Goal: Task Accomplishment & Management: Complete application form

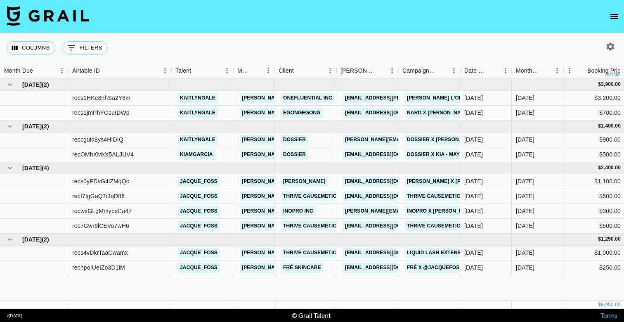
click at [608, 14] on button "open drawer" at bounding box center [614, 16] width 17 height 17
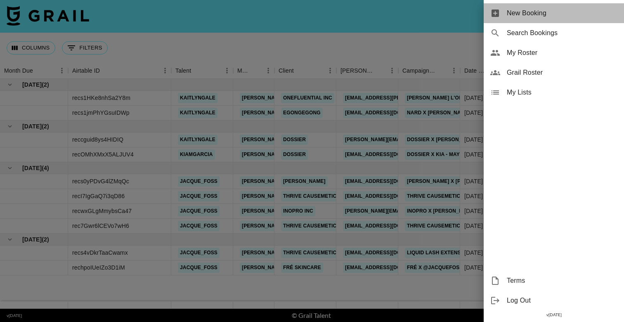
click at [537, 19] on div "New Booking" at bounding box center [554, 13] width 140 height 20
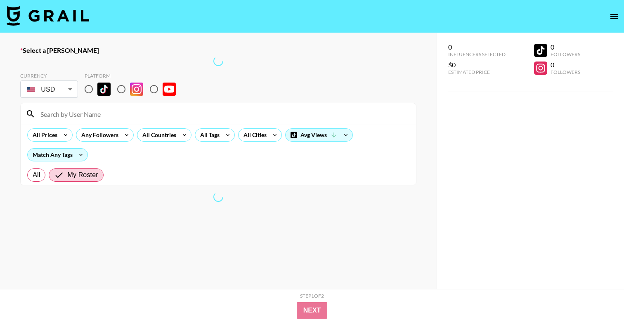
click at [234, 116] on input at bounding box center [223, 113] width 376 height 13
paste input "[PERSON_NAME][EMAIL_ADDRESS][DOMAIN_NAME]"
type input "[PERSON_NAME][EMAIL_ADDRESS][DOMAIN_NAME]"
drag, startPoint x: 93, startPoint y: 86, endPoint x: 208, endPoint y: 49, distance: 120.6
click at [93, 86] on input "radio" at bounding box center [88, 88] width 17 height 17
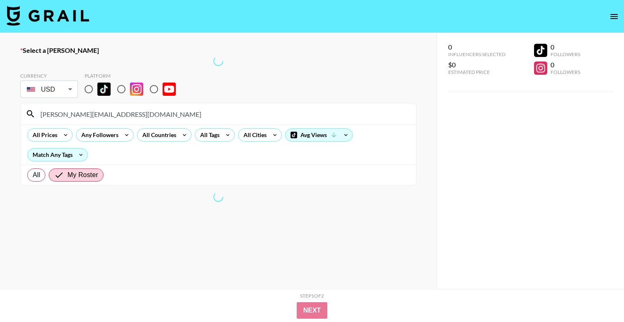
radio input "true"
click at [90, 86] on input "radio" at bounding box center [88, 88] width 17 height 17
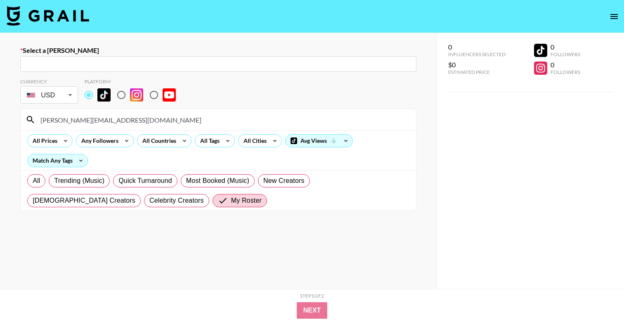
drag, startPoint x: 180, startPoint y: 121, endPoint x: 73, endPoint y: 74, distance: 116.5
click at [88, 83] on section "Currency USD USD ​ Platform [EMAIL_ADDRESS][PERSON_NAME][DOMAIN_NAME] All Price…" at bounding box center [218, 141] width 396 height 139
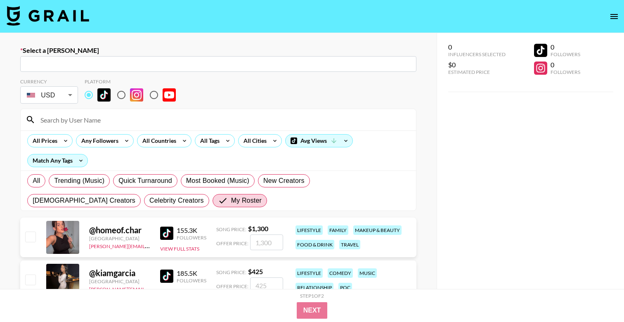
click at [76, 57] on div "​" at bounding box center [218, 64] width 396 height 16
click at [79, 63] on input "text" at bounding box center [218, 63] width 386 height 9
paste input "[PERSON_NAME][EMAIL_ADDRESS][DOMAIN_NAME]"
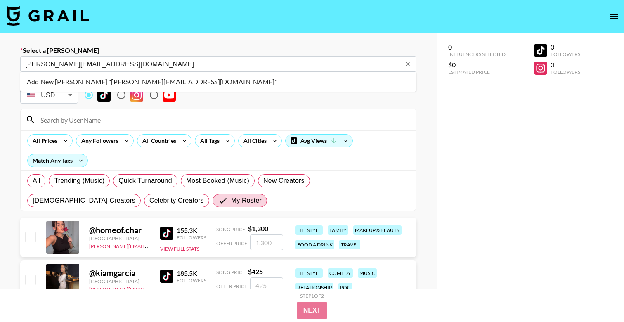
type input "[PERSON_NAME][EMAIL_ADDRESS][DOMAIN_NAME]"
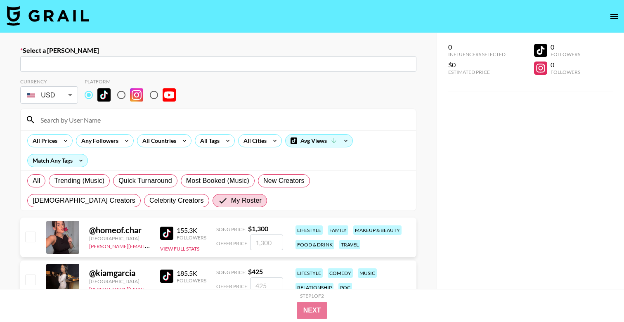
paste input "[EMAIL_ADDRESS][DOMAIN_NAME]"
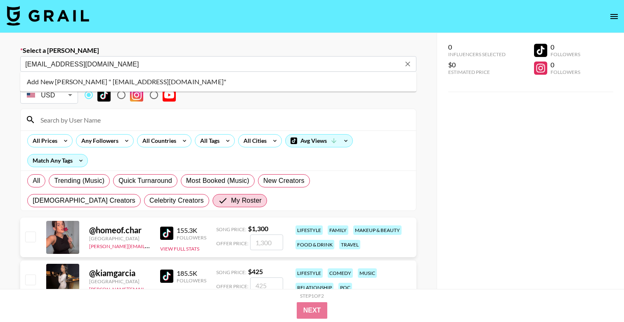
drag, startPoint x: 40, startPoint y: 64, endPoint x: 0, endPoint y: 63, distance: 40.0
click at [0, 63] on div "Select a [PERSON_NAME] [EMAIL_ADDRESS][DOMAIN_NAME] ​ Currency USD USD ​ Platfo…" at bounding box center [218, 328] width 437 height 591
type input "[EMAIL_ADDRESS][DOMAIN_NAME]"
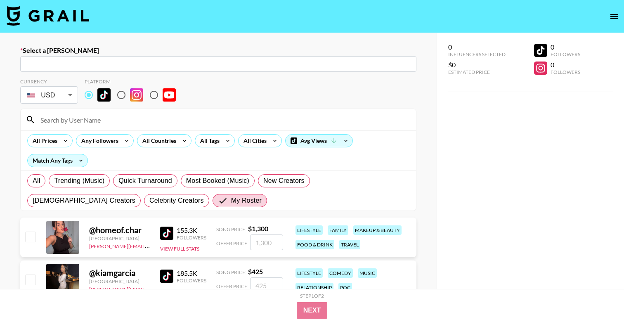
paste input "[PERSON_NAME][EMAIL_ADDRESS][DOMAIN_NAME]"
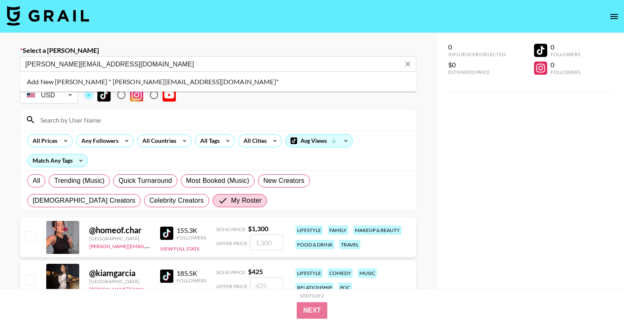
drag, startPoint x: 39, startPoint y: 64, endPoint x: 0, endPoint y: 56, distance: 40.2
click at [5, 59] on div "Select a Booker [EMAIL_ADDRESS][PERSON_NAME][DOMAIN_NAME] ​ Currency USD USD ​ …" at bounding box center [218, 328] width 437 height 591
click at [49, 81] on li "Add New [PERSON_NAME] "[PERSON_NAME][EMAIL_ADDRESS][DOMAIN_NAME]"" at bounding box center [218, 81] width 396 height 13
type input "Add New [PERSON_NAME] "[PERSON_NAME][EMAIL_ADDRESS][DOMAIN_NAME]""
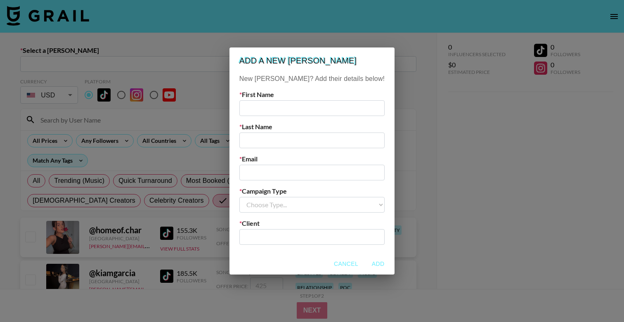
click at [285, 112] on input "text" at bounding box center [311, 108] width 145 height 16
click at [273, 170] on input "email" at bounding box center [311, 173] width 145 height 16
paste input "[PERSON_NAME][EMAIL_ADDRESS][DOMAIN_NAME]"
drag, startPoint x: 265, startPoint y: 173, endPoint x: 239, endPoint y: 169, distance: 26.3
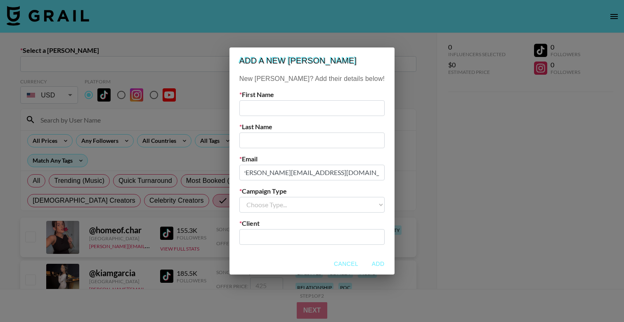
click at [239, 169] on div "Add a new [PERSON_NAME] New [PERSON_NAME]? Add their details below! First Name …" at bounding box center [312, 161] width 624 height 322
drag, startPoint x: 278, startPoint y: 171, endPoint x: 236, endPoint y: 171, distance: 42.1
click at [237, 171] on div "Add a new [PERSON_NAME] New [PERSON_NAME]? Add their details below! First Name …" at bounding box center [312, 161] width 624 height 322
type input "[PERSON_NAME][EMAIL_ADDRESS][DOMAIN_NAME]"
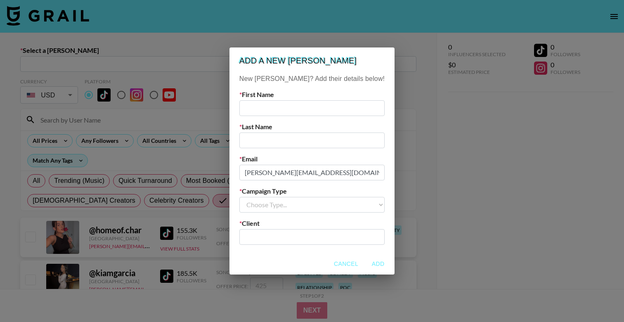
click at [291, 108] on input "text" at bounding box center [311, 108] width 145 height 16
paste input "jaeyun"
type input "jaeyun"
drag, startPoint x: 284, startPoint y: 173, endPoint x: 291, endPoint y: 173, distance: 6.6
click at [291, 173] on input "[PERSON_NAME][EMAIL_ADDRESS][DOMAIN_NAME]" at bounding box center [311, 173] width 145 height 16
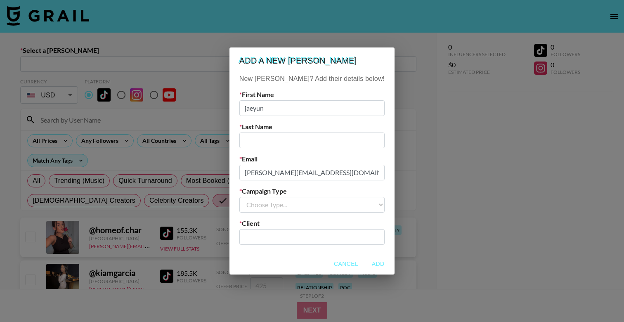
click at [284, 144] on input "text" at bounding box center [311, 140] width 145 height 16
type input "[PERSON_NAME]"
click at [265, 107] on input "jaeyun" at bounding box center [311, 108] width 145 height 16
type input "Jaeyun"
click at [295, 212] on select "Choose Type... Song Promos Brand Promos" at bounding box center [311, 205] width 145 height 16
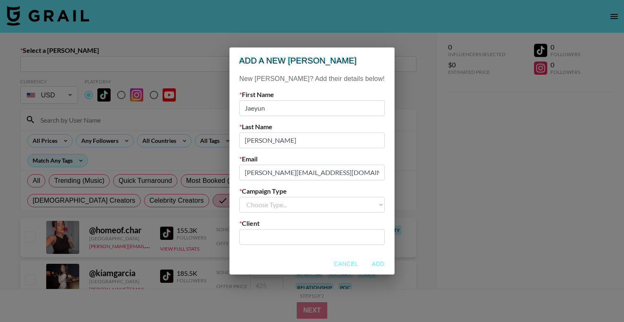
select select "Brand"
click at [296, 237] on input "text" at bounding box center [311, 236] width 135 height 9
click at [303, 238] on input "text" at bounding box center [311, 236] width 135 height 9
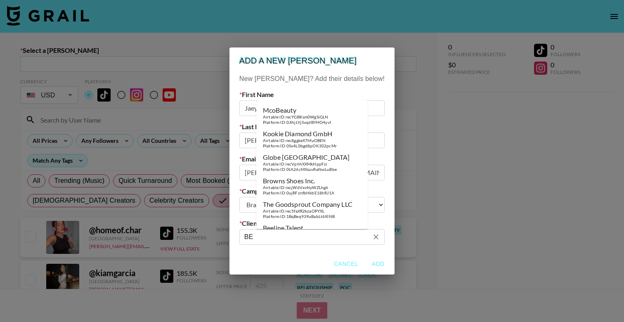
type input "B"
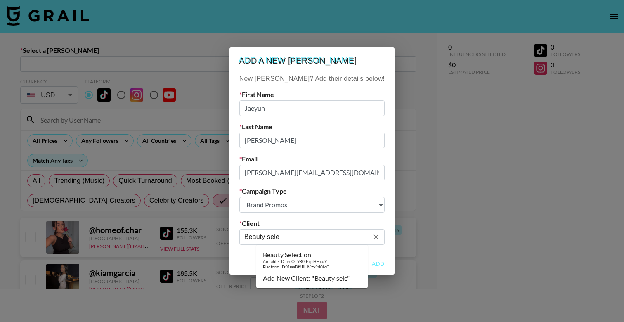
click at [321, 265] on div "Platform ID: YuaaBffiRLJVzv9d0icC" at bounding box center [296, 266] width 66 height 5
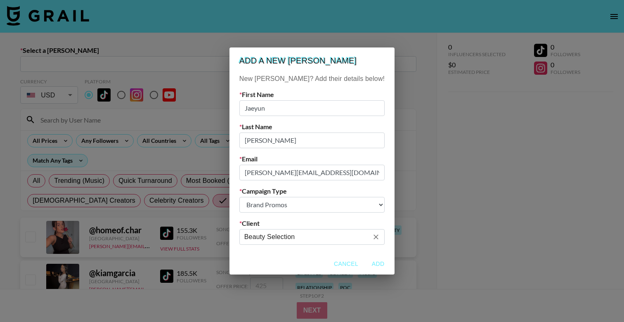
type input "Beauty Selection"
click at [365, 260] on button "Add" at bounding box center [378, 263] width 26 height 15
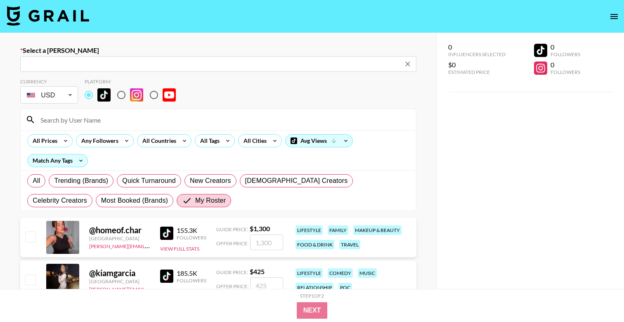
type input "[EMAIL_ADDRESS][PERSON_NAME][DOMAIN_NAME]: [PERSON_NAME] -- Beauty Selection --…"
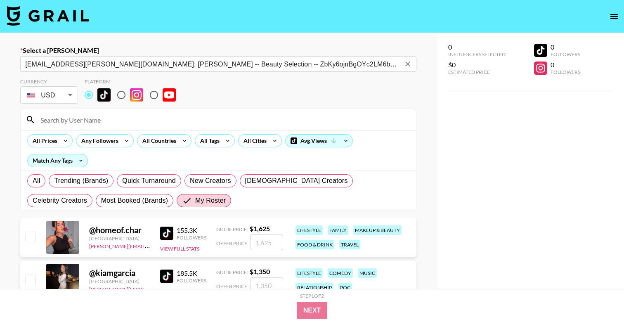
click at [135, 121] on input at bounding box center [223, 119] width 376 height 13
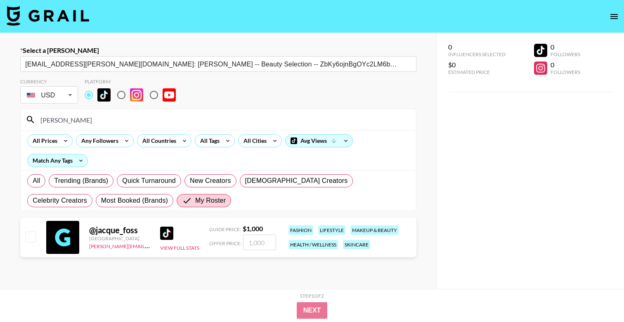
type input "[PERSON_NAME]"
click at [260, 241] on input "number" at bounding box center [259, 242] width 33 height 16
checkbox input "true"
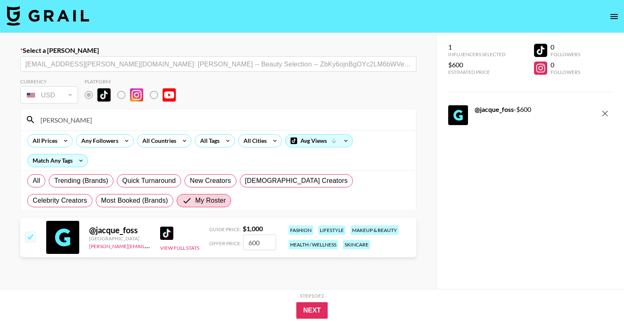
type input "600"
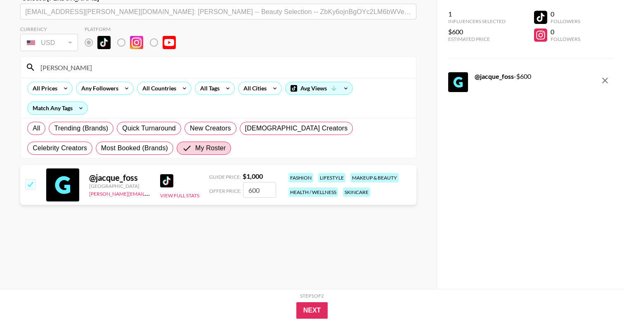
scroll to position [59, 0]
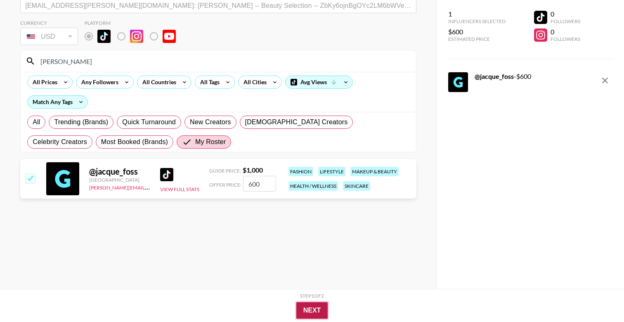
click at [312, 308] on button "Next" at bounding box center [312, 310] width 32 height 17
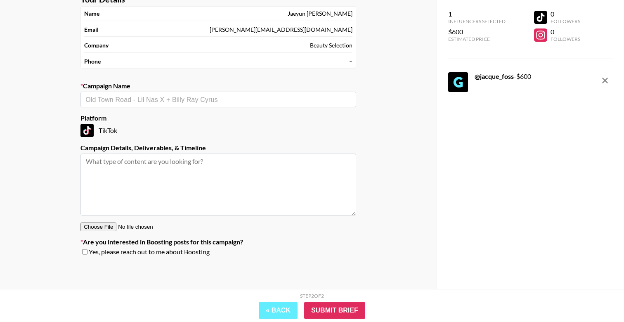
scroll to position [52, 0]
click at [182, 191] on textarea at bounding box center [218, 185] width 276 height 62
click at [182, 101] on input "text" at bounding box center [218, 99] width 266 height 9
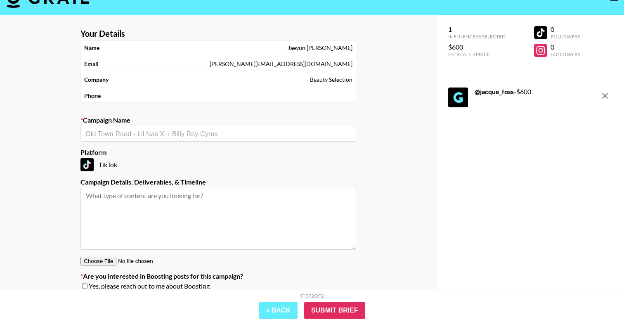
scroll to position [0, 0]
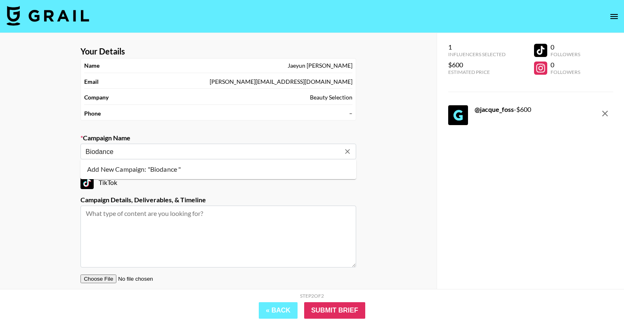
type input "Biodance"
type input "x"
click at [195, 166] on li "Add New Campaign: "Biodance x [PERSON_NAME]"" at bounding box center [218, 169] width 276 height 13
type input "Biodance x [PERSON_NAME]"
click at [191, 226] on textarea at bounding box center [218, 237] width 276 height 62
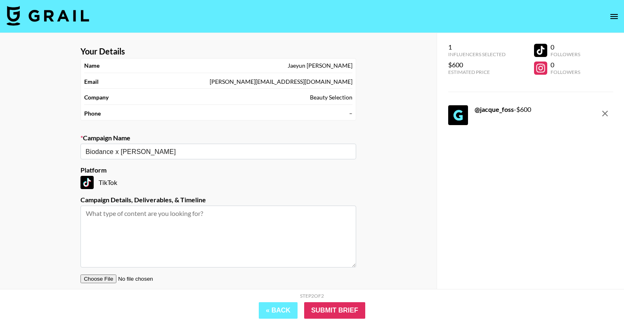
paste textarea "• 1 TikTok video – includes 1-month Amazon product link placement in profile • …"
drag, startPoint x: 94, startPoint y: 234, endPoint x: 77, endPoint y: 234, distance: 17.3
click at [77, 234] on section "Your Details Name [PERSON_NAME] Email [PERSON_NAME][EMAIL_ADDRESS][DOMAIN_NAME]…" at bounding box center [218, 180] width 289 height 281
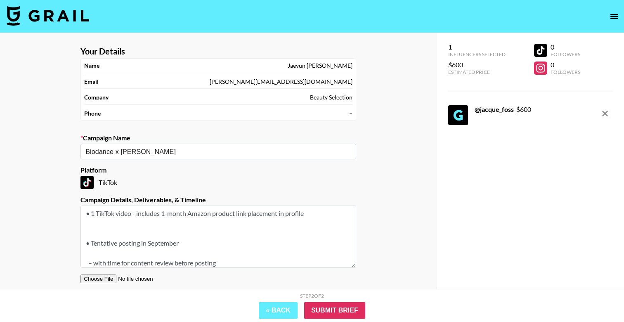
click at [90, 232] on textarea "• 1 TikTok video - includes 1-month Amazon product link placement in profile • …" at bounding box center [218, 237] width 276 height 62
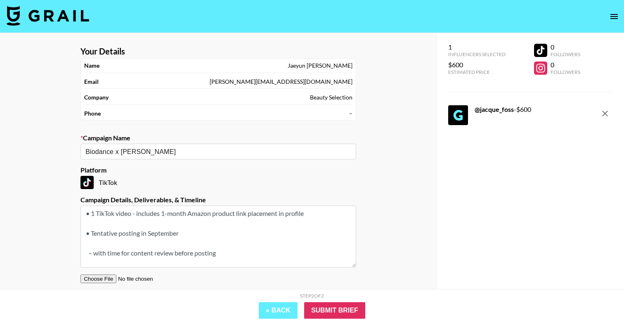
scroll to position [52, 0]
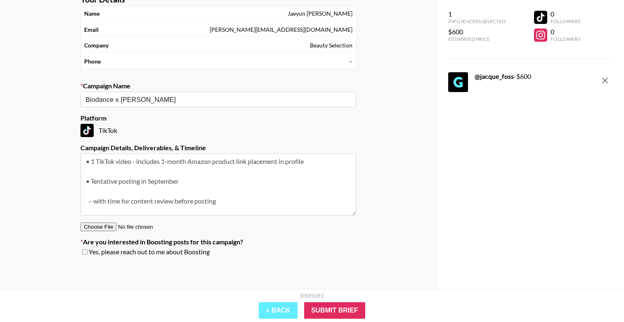
drag, startPoint x: 180, startPoint y: 204, endPoint x: 73, endPoint y: 201, distance: 106.1
click at [73, 201] on div "Your Details Name [PERSON_NAME] Email [PERSON_NAME][EMAIL_ADDRESS][DOMAIN_NAME]…" at bounding box center [218, 135] width 437 height 308
type textarea "• 1 TikTok video - includes 1-month Amazon product link placement in profile • …"
drag, startPoint x: 182, startPoint y: 98, endPoint x: 109, endPoint y: 86, distance: 74.0
click at [109, 86] on div "Campaign Name Biodance x [PERSON_NAME] ​" at bounding box center [218, 95] width 276 height 26
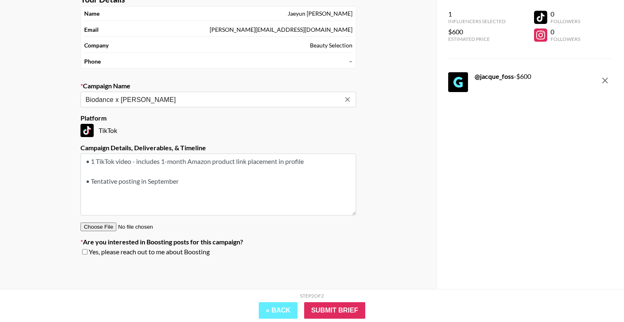
paste input "Biodance Pore Perfecting Collagen Peptide Serum"
click at [113, 112] on li "Add New Campaign: " Biodance Pore Perfecting Collagen Peptide Serum "" at bounding box center [218, 117] width 276 height 13
click at [176, 192] on textarea "• 1 TikTok video - includes 1-month Amazon product link placement in profile • …" at bounding box center [218, 185] width 276 height 62
drag, startPoint x: 88, startPoint y: 100, endPoint x: 66, endPoint y: 96, distance: 22.3
click at [66, 96] on div "Your Details Name [PERSON_NAME] Email [PERSON_NAME][EMAIL_ADDRESS][DOMAIN_NAME]…" at bounding box center [218, 135] width 437 height 308
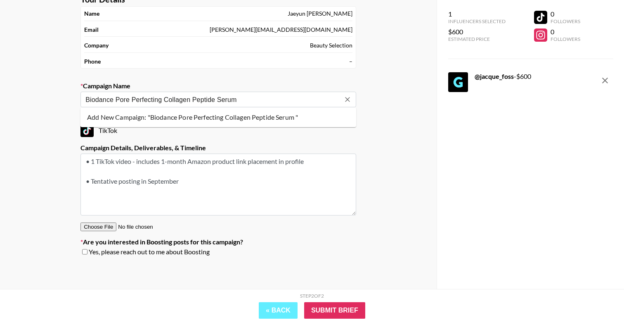
click at [230, 116] on li "Add New Campaign: "Biodance Pore Perfecting Collagen Peptide Serum "" at bounding box center [218, 117] width 276 height 13
type input "Biodance Pore Perfecting Collagen Peptide Serum"
click at [234, 175] on textarea "• 1 TikTok video - includes 1-month Amazon product link placement in profile • …" at bounding box center [218, 185] width 276 height 62
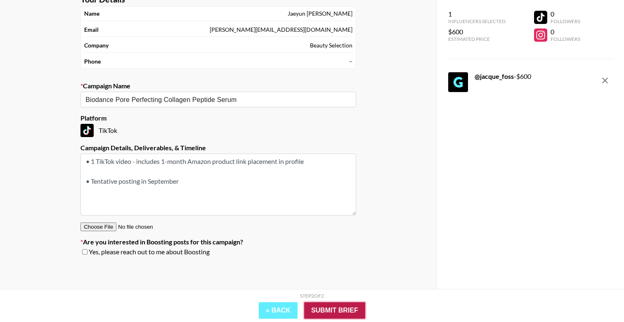
click at [354, 313] on input "Submit Brief" at bounding box center [334, 310] width 61 height 17
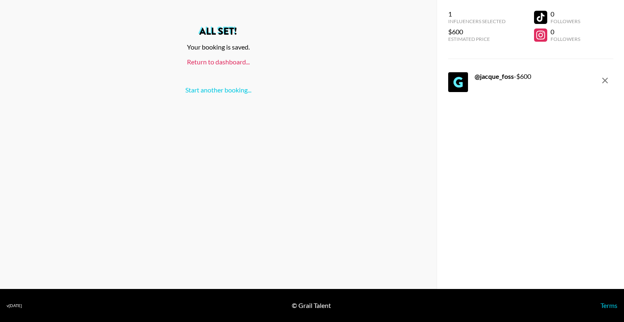
click at [211, 61] on link "Return to dashboard..." at bounding box center [218, 62] width 63 height 8
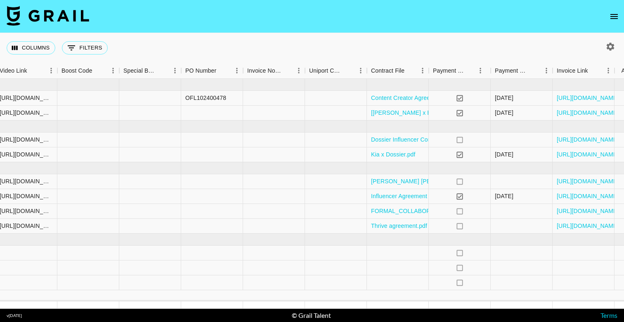
scroll to position [0, 777]
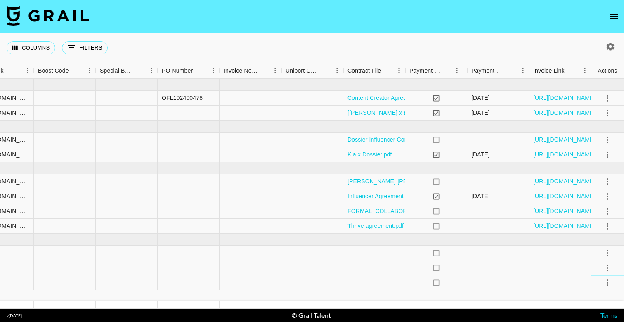
click at [610, 285] on icon "select merge strategy" at bounding box center [608, 283] width 10 height 10
click at [592, 203] on li "Confirm" at bounding box center [597, 205] width 54 height 15
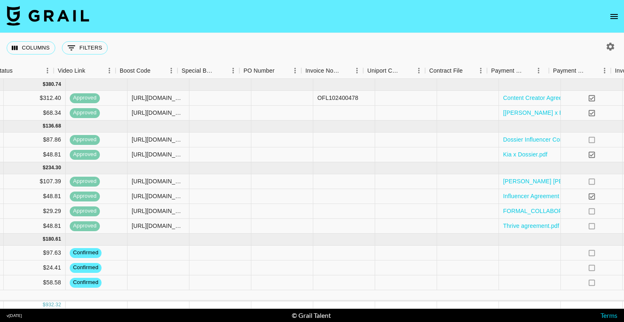
scroll to position [0, 503]
